Goal: Information Seeking & Learning: Learn about a topic

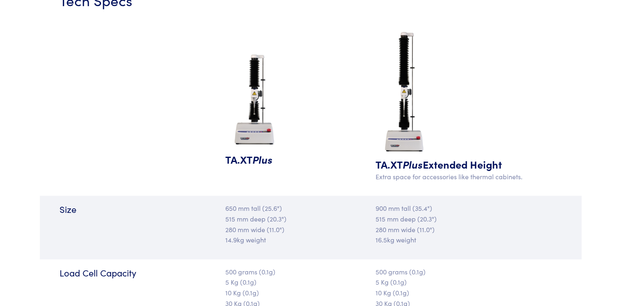
scroll to position [821, 0]
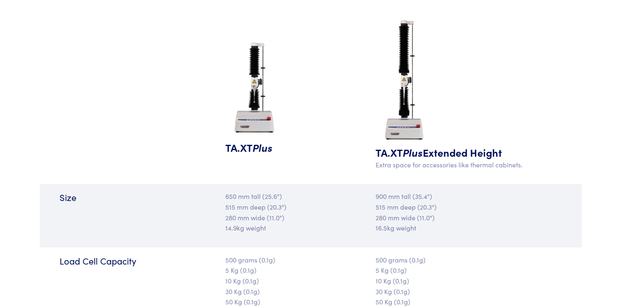
click at [246, 198] on p "650 mm tall (25.6") 515 mm deep (20.3") 280 mm wide (11.0") 14.9kg weight" at bounding box center [265, 212] width 80 height 42
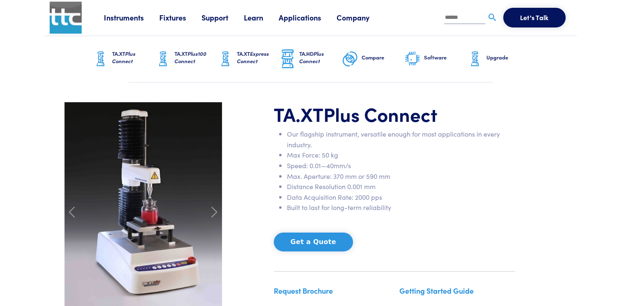
scroll to position [0, 0]
click at [423, 65] on link "Software" at bounding box center [435, 60] width 62 height 46
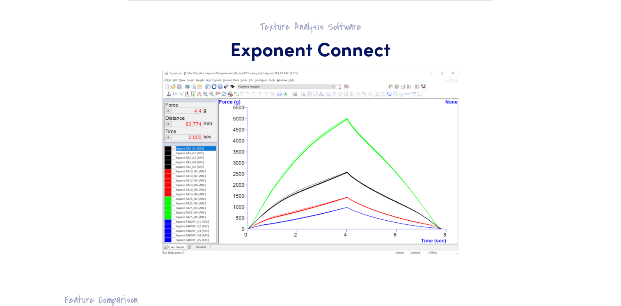
scroll to position [82, 0]
